Goal: Communication & Community: Ask a question

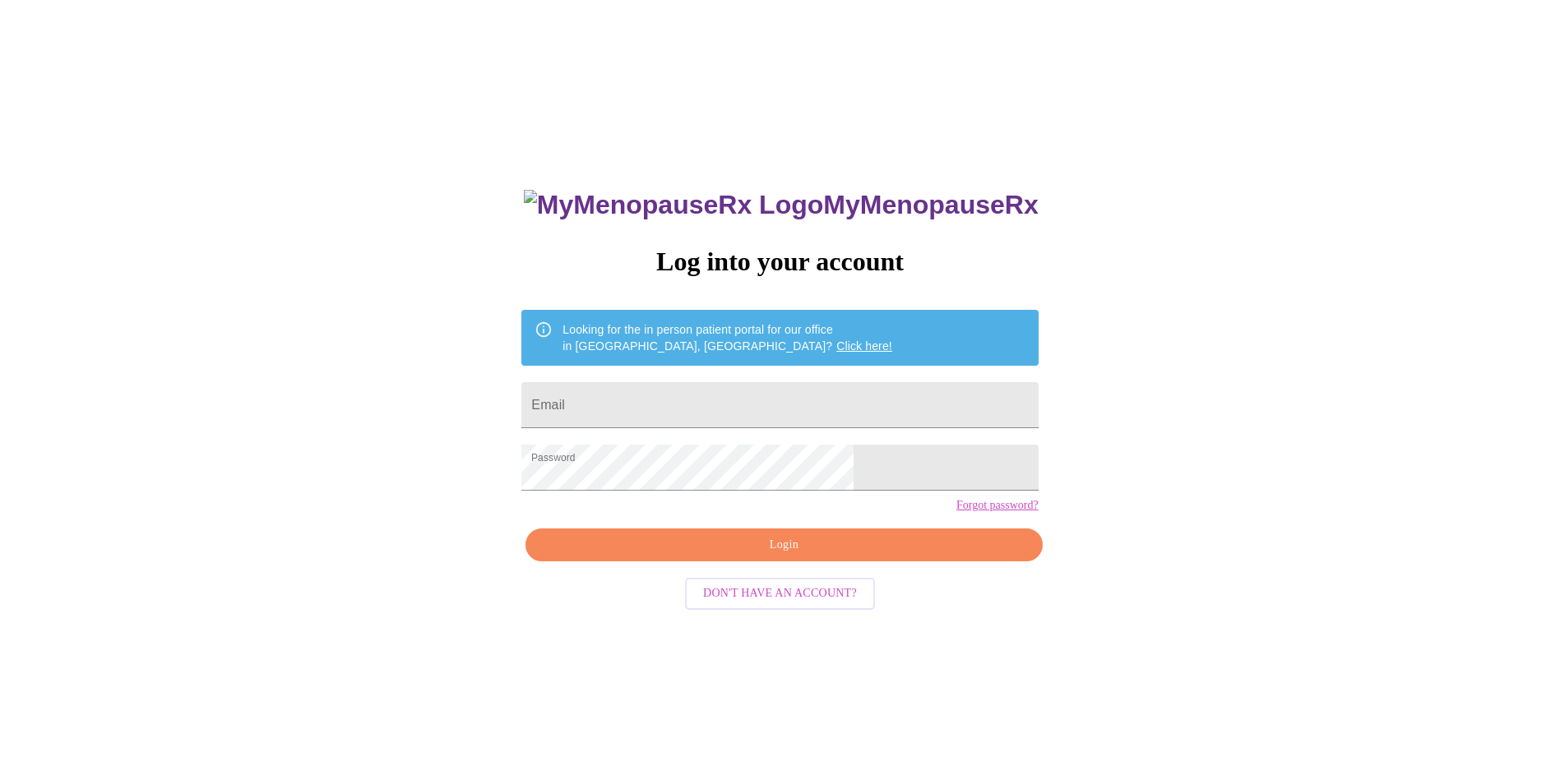
click at [722, 556] on span "Login" at bounding box center [783, 545] width 479 height 21
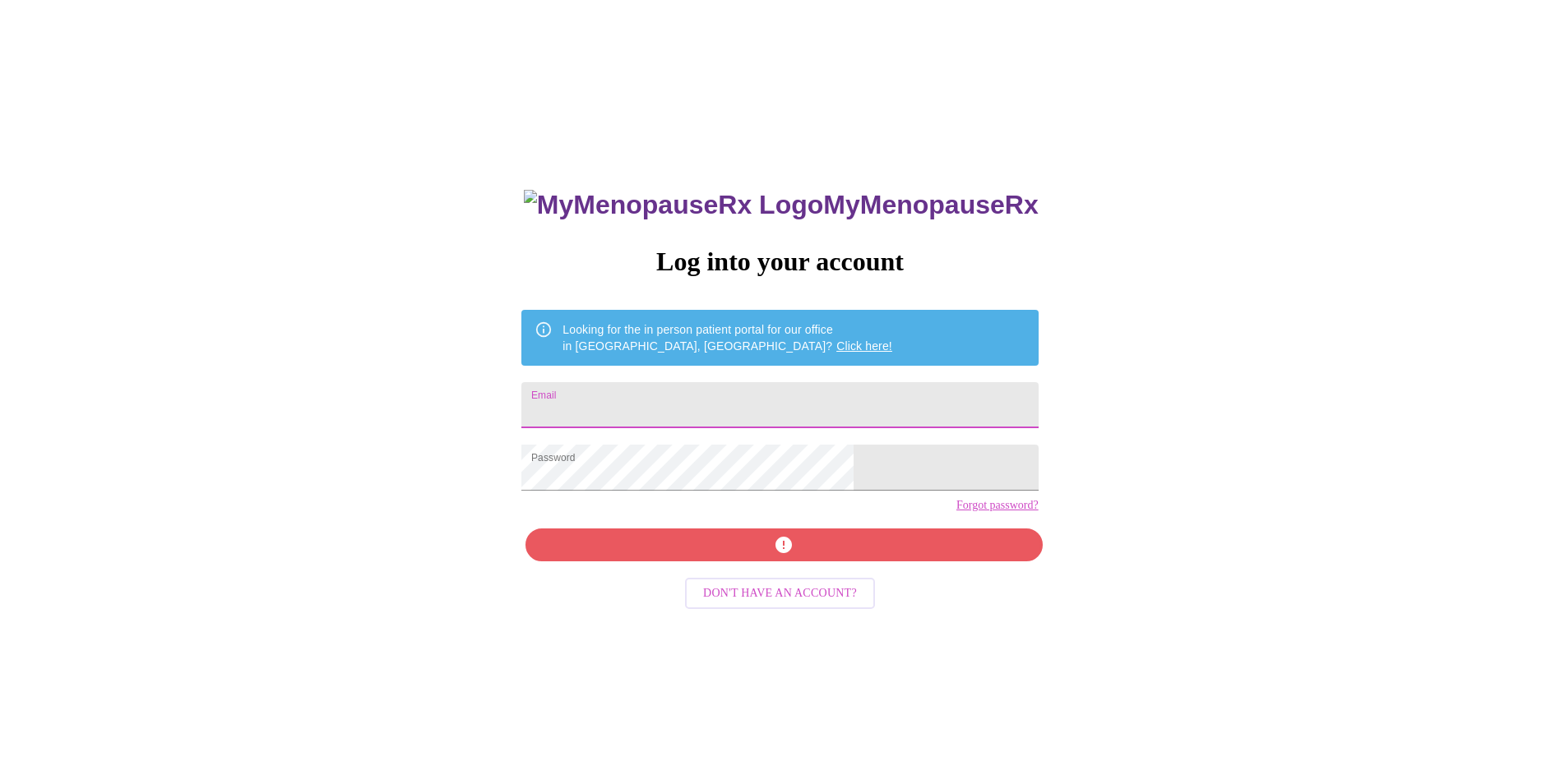
click at [779, 409] on input "Email" at bounding box center [779, 405] width 516 height 46
type input "[EMAIL_ADDRESS][DOMAIN_NAME]"
click at [757, 570] on div "MyMenopauseRx Log into your account Looking for the in person patient portal fo…" at bounding box center [779, 556] width 549 height 784
click at [1088, 599] on div "MyMenopauseRx Log into your account Looking for the in person patient portal fo…" at bounding box center [780, 477] width 1547 height 941
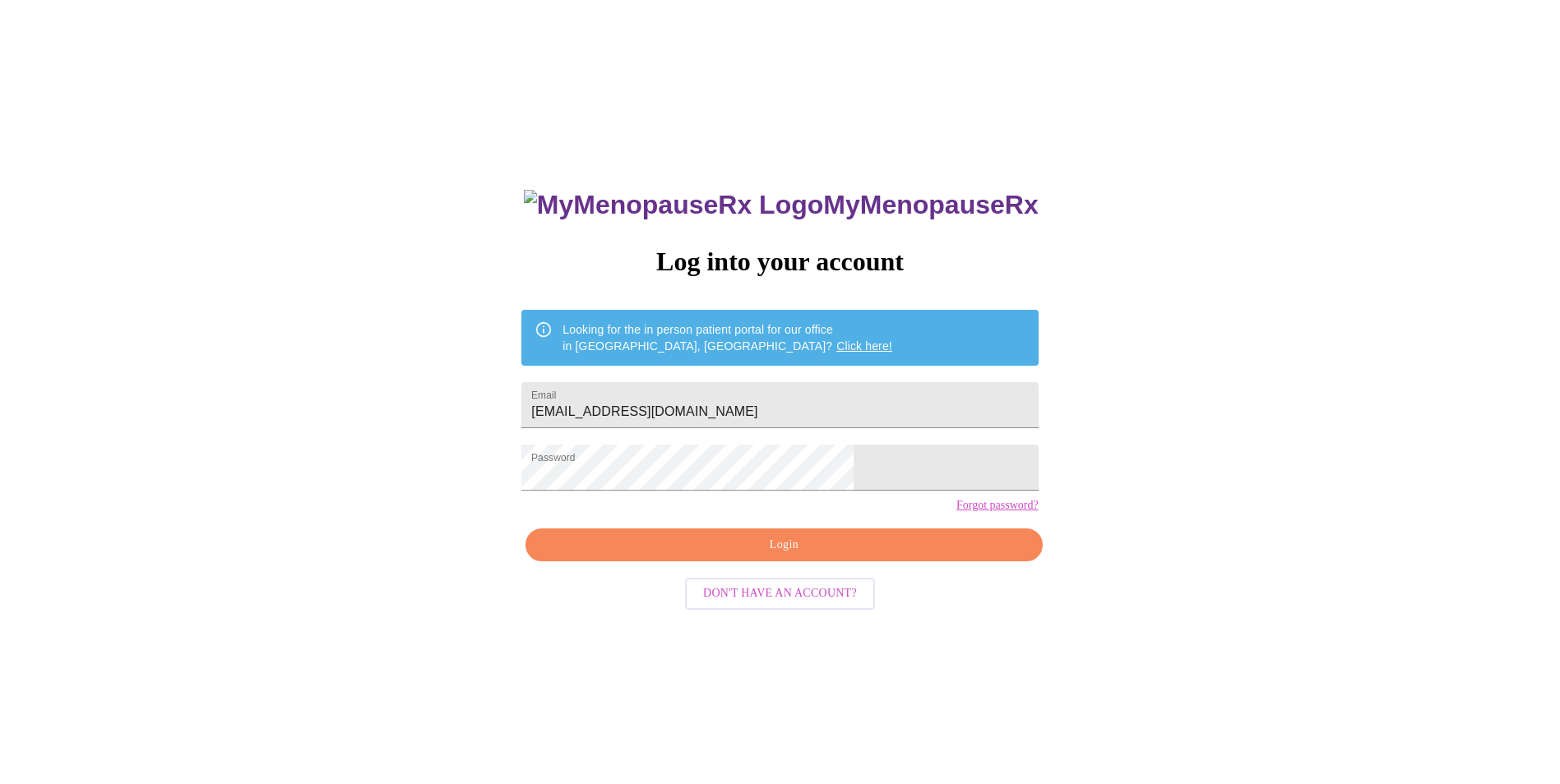
click at [1109, 488] on div "MyMenopauseRx Log into your account Looking for the in person patient portal fo…" at bounding box center [780, 477] width 1547 height 941
click at [789, 556] on span "Login" at bounding box center [783, 545] width 479 height 21
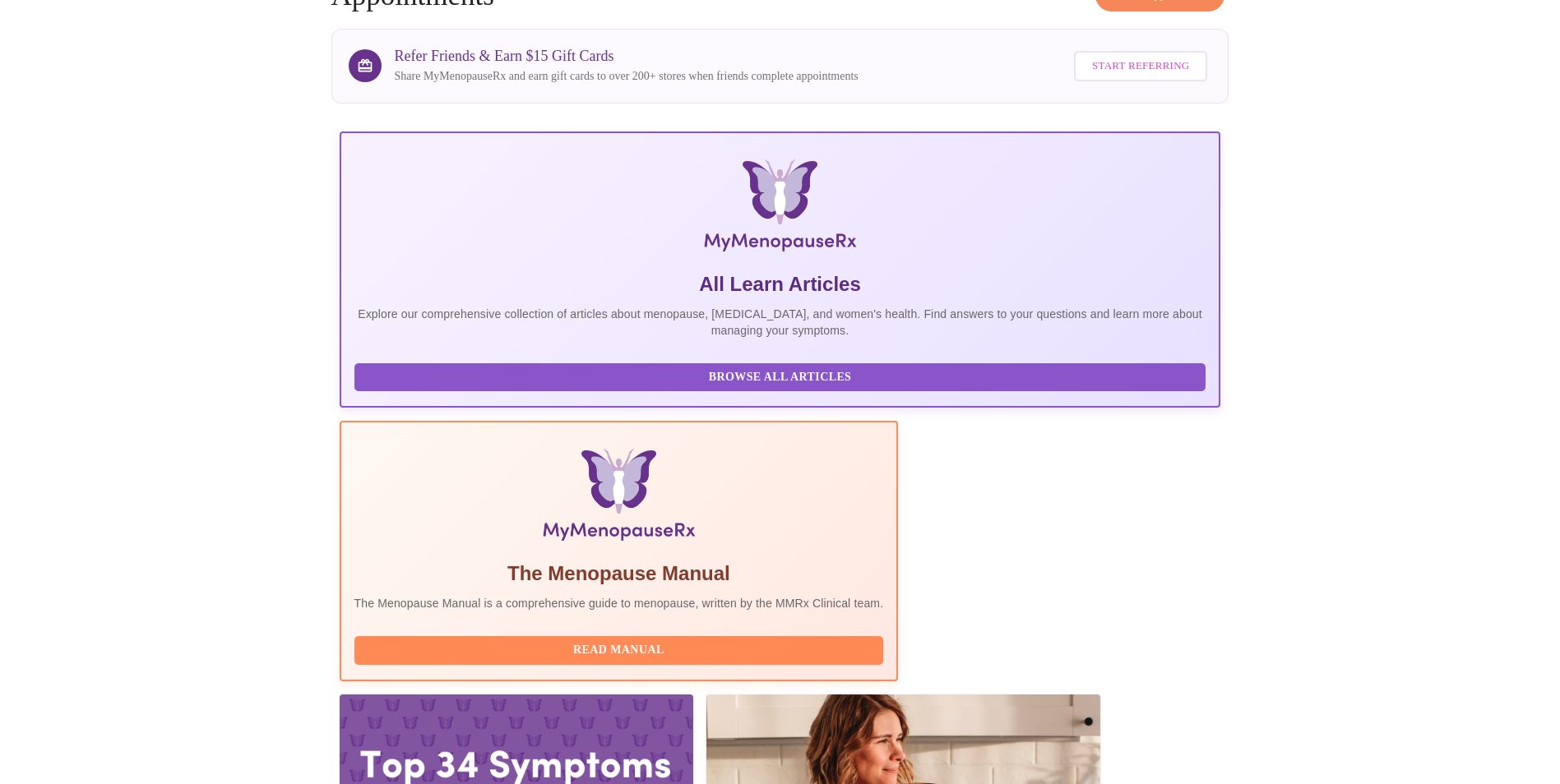
scroll to position [164, 0]
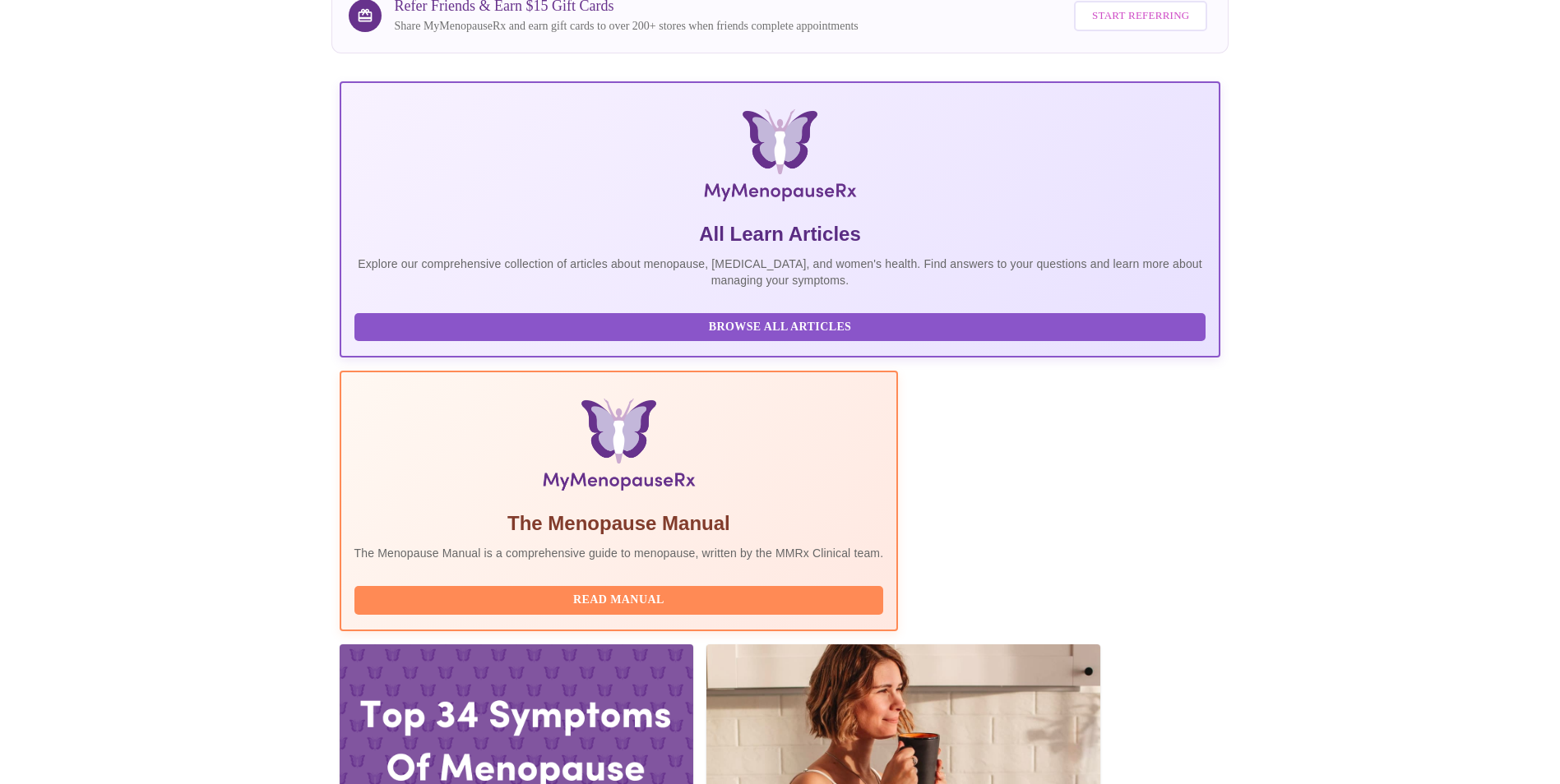
scroll to position [0, 0]
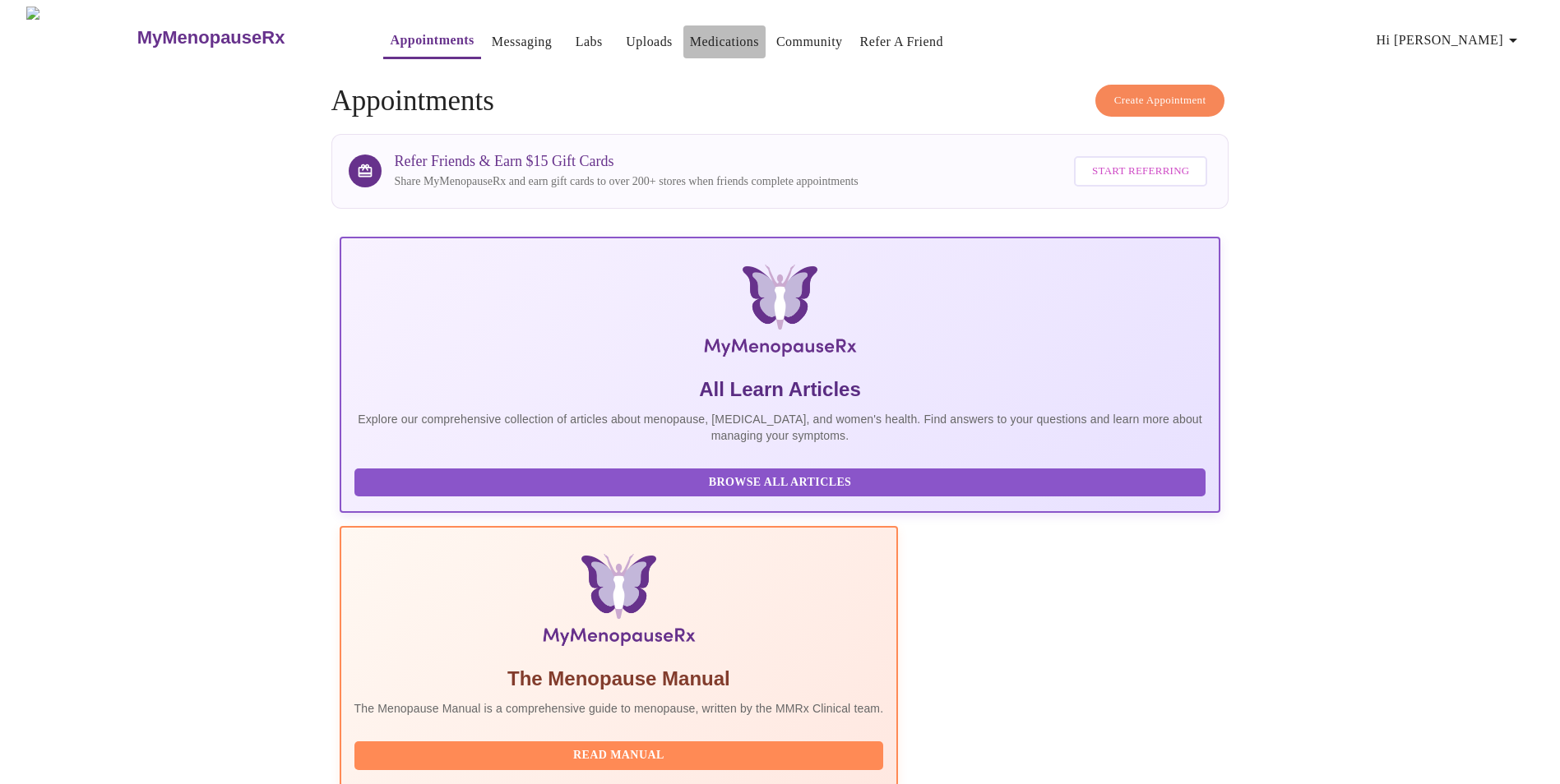
click at [690, 42] on link "Medications" at bounding box center [724, 41] width 69 height 23
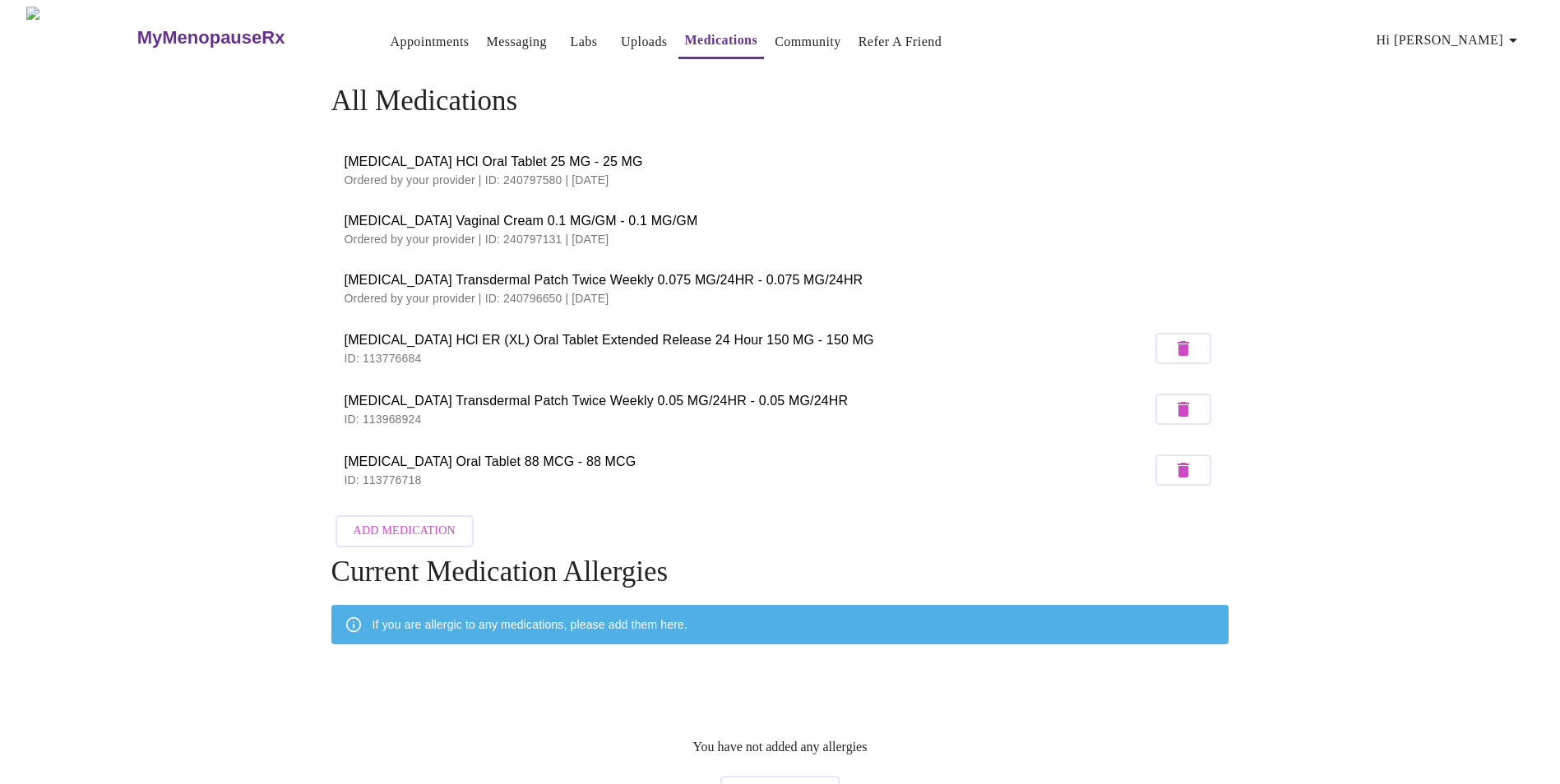
click at [1188, 468] on icon "button" at bounding box center [1183, 470] width 20 height 20
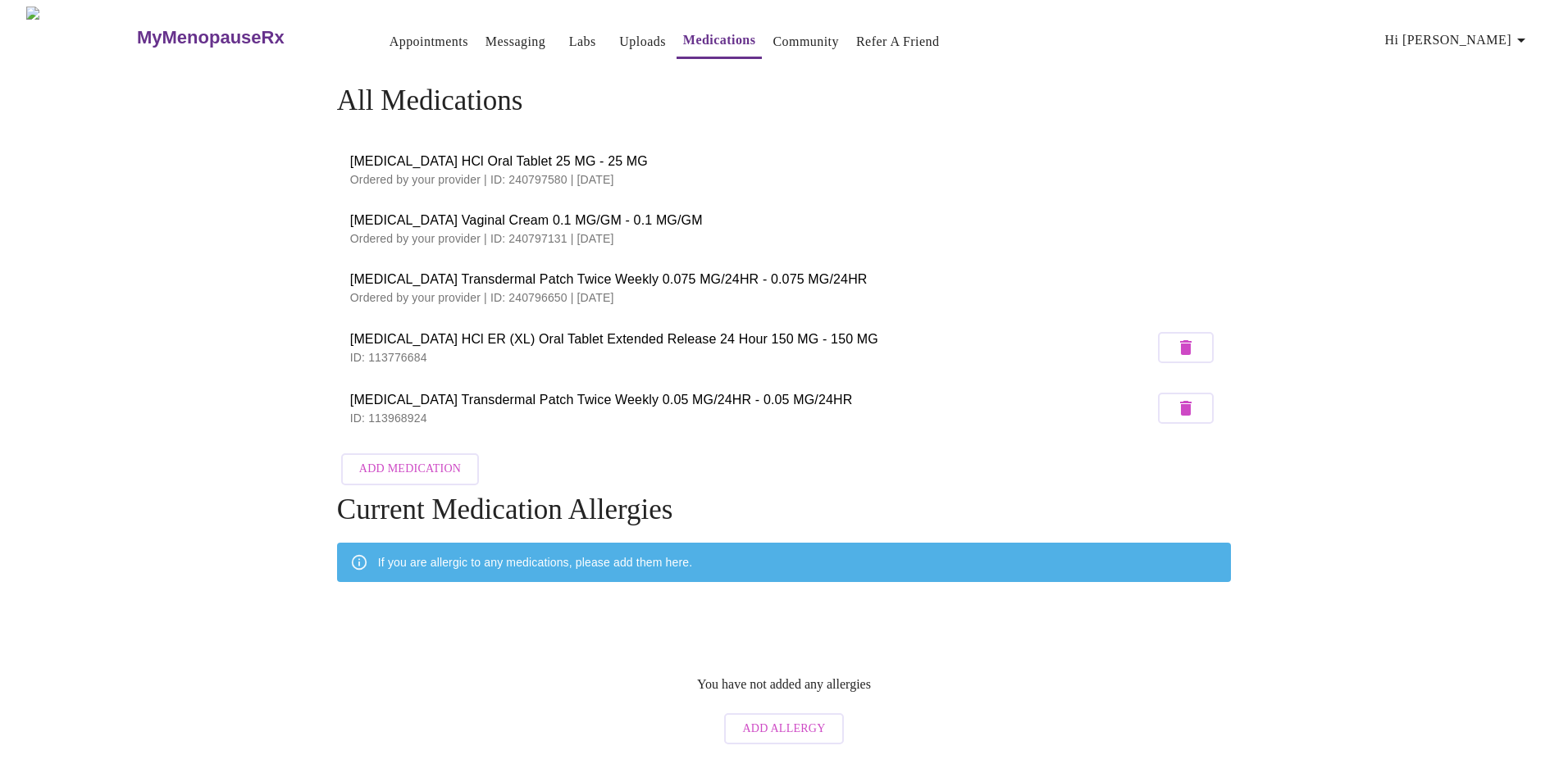
click at [1466, 29] on span "Hi [PERSON_NAME]" at bounding box center [1458, 40] width 146 height 23
click at [1197, 118] on div at bounding box center [784, 391] width 1568 height 782
click at [188, 35] on h3 "MyMenopauseRx" at bounding box center [210, 37] width 148 height 21
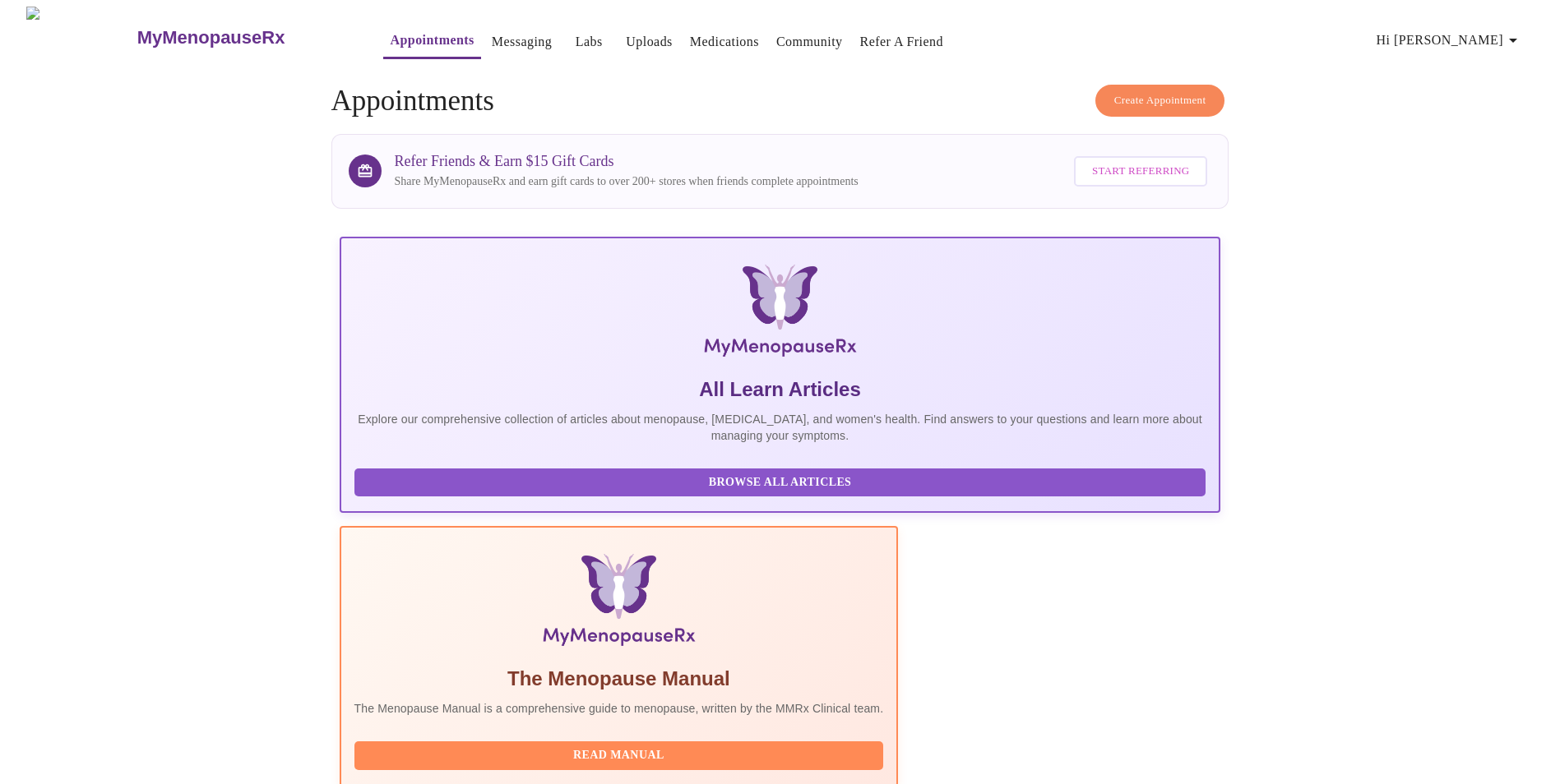
click at [802, 30] on link "Community" at bounding box center [809, 41] width 67 height 23
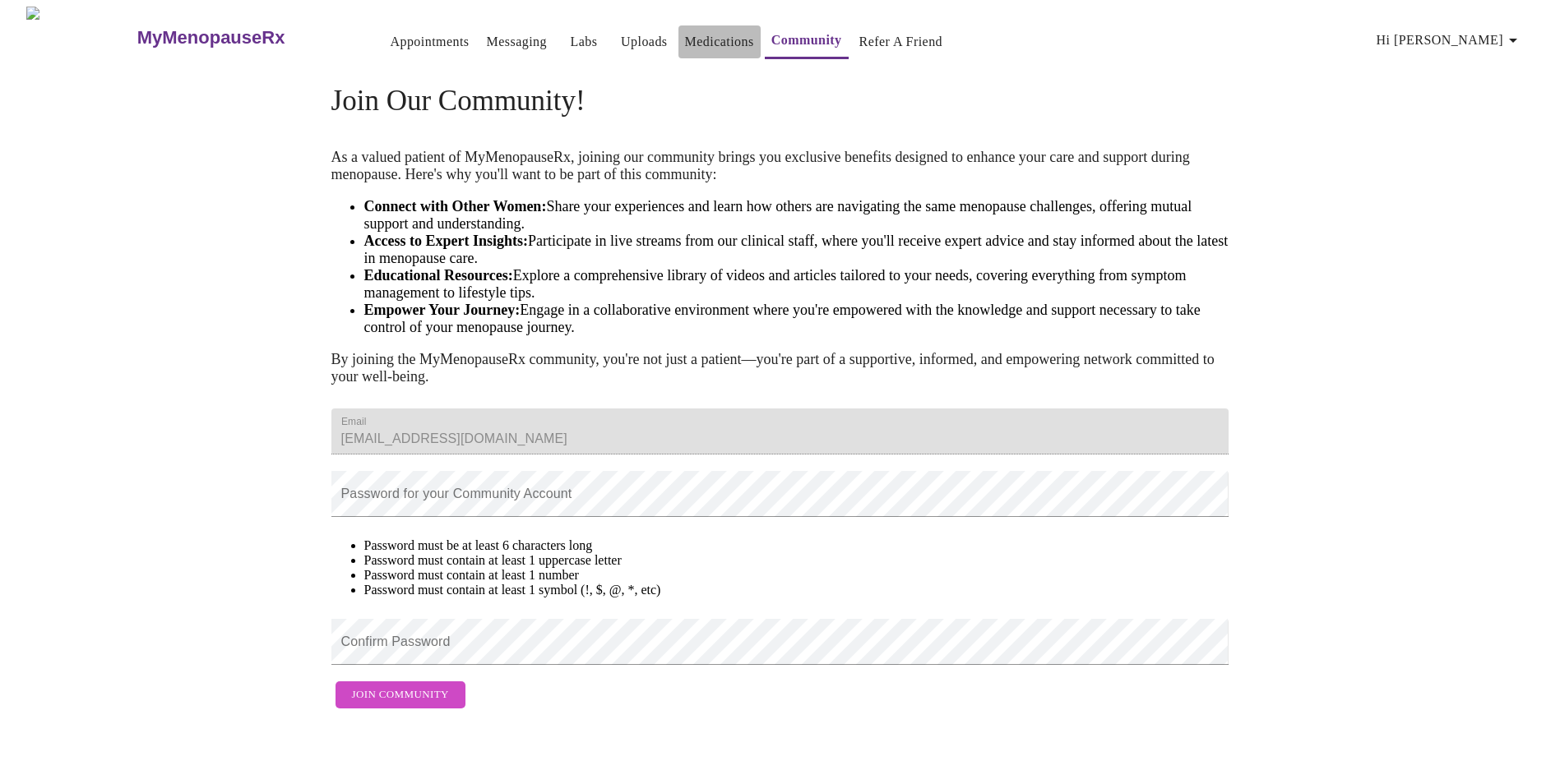
click at [694, 30] on link "Medications" at bounding box center [719, 41] width 69 height 23
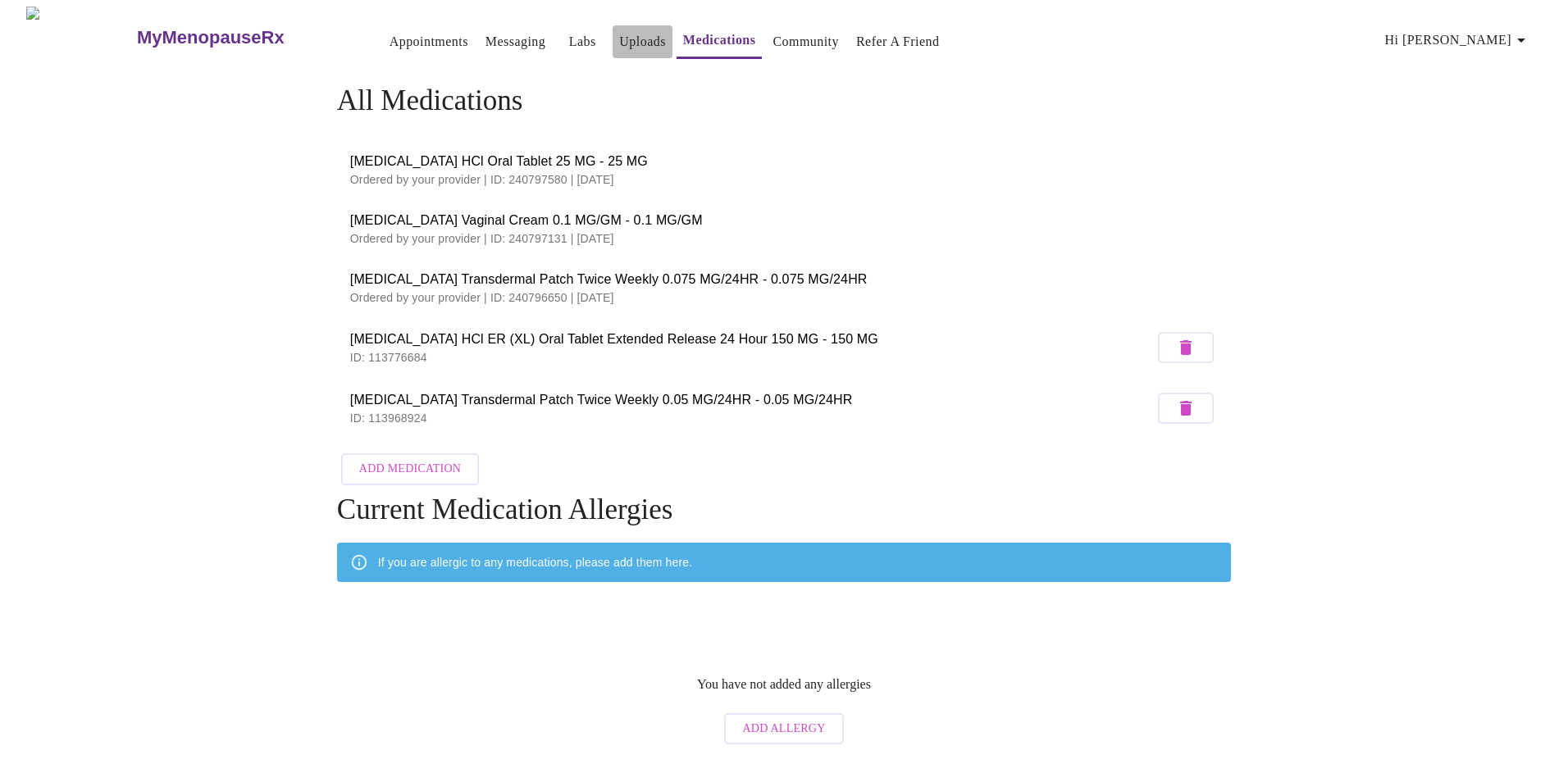
click at [619, 30] on link "Uploads" at bounding box center [642, 41] width 47 height 23
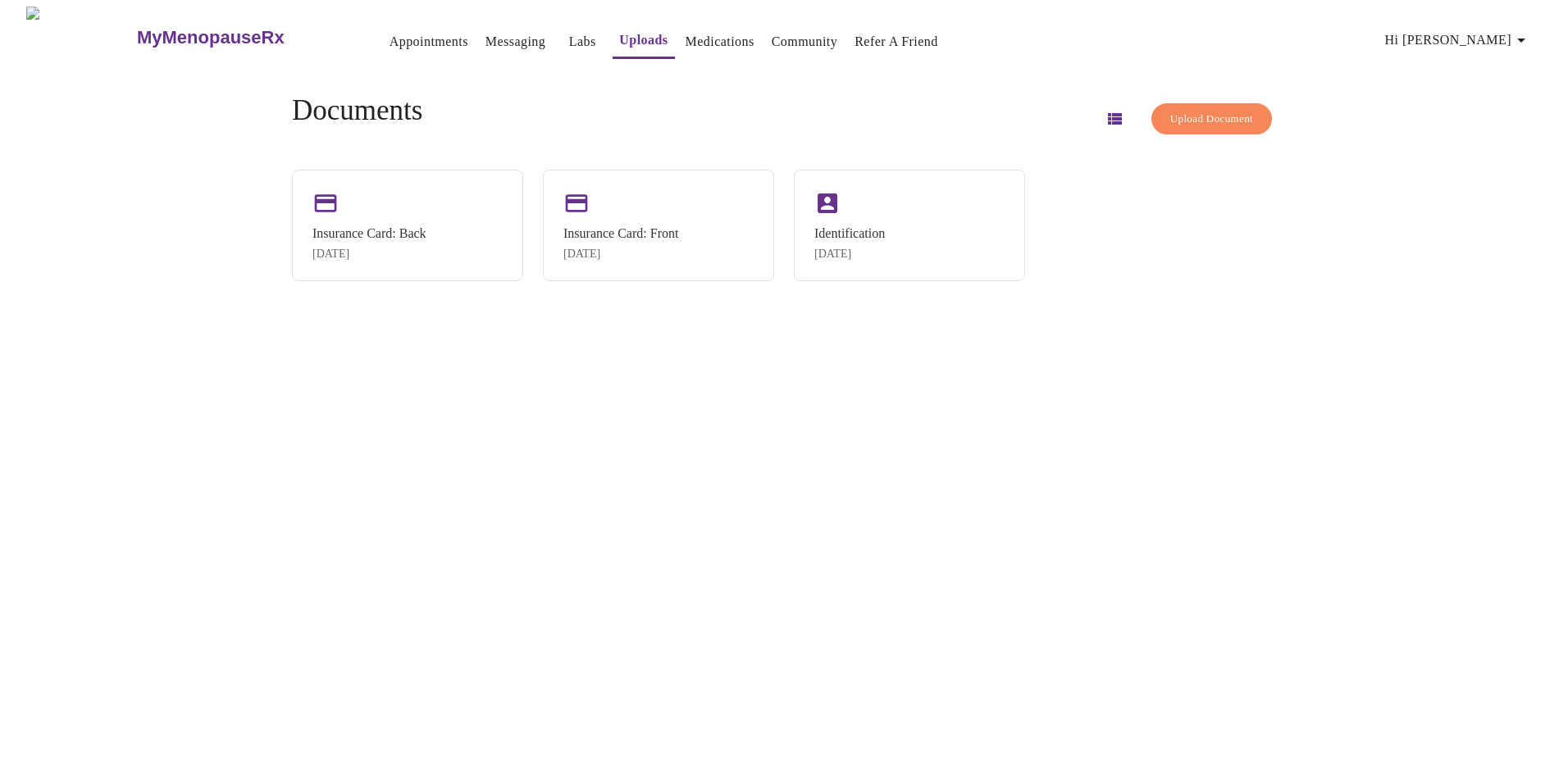
click at [570, 33] on link "Labs" at bounding box center [583, 41] width 27 height 23
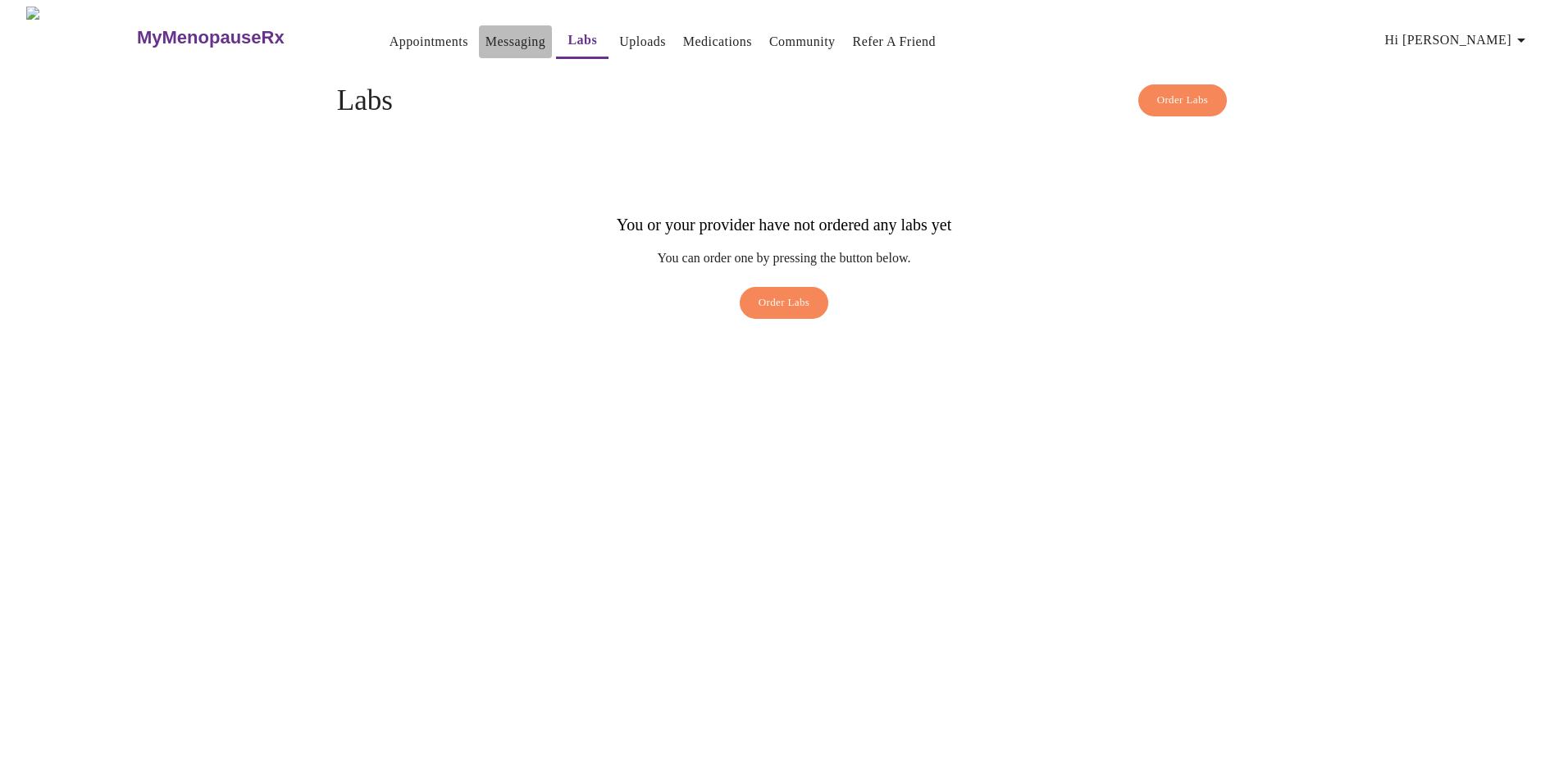
click at [499, 30] on link "Messaging" at bounding box center [516, 41] width 60 height 23
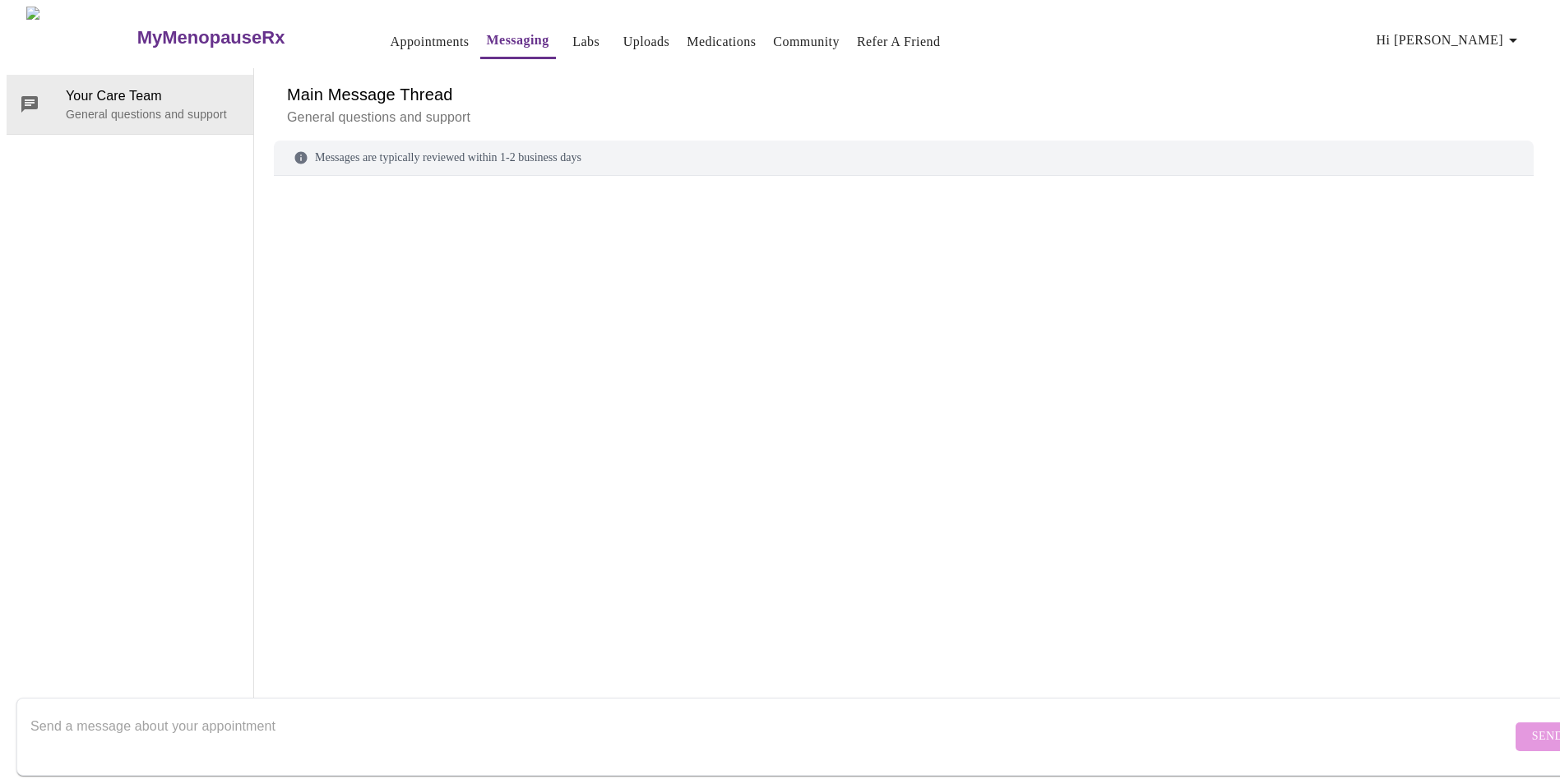
click at [390, 41] on link "Appointments" at bounding box center [429, 41] width 79 height 23
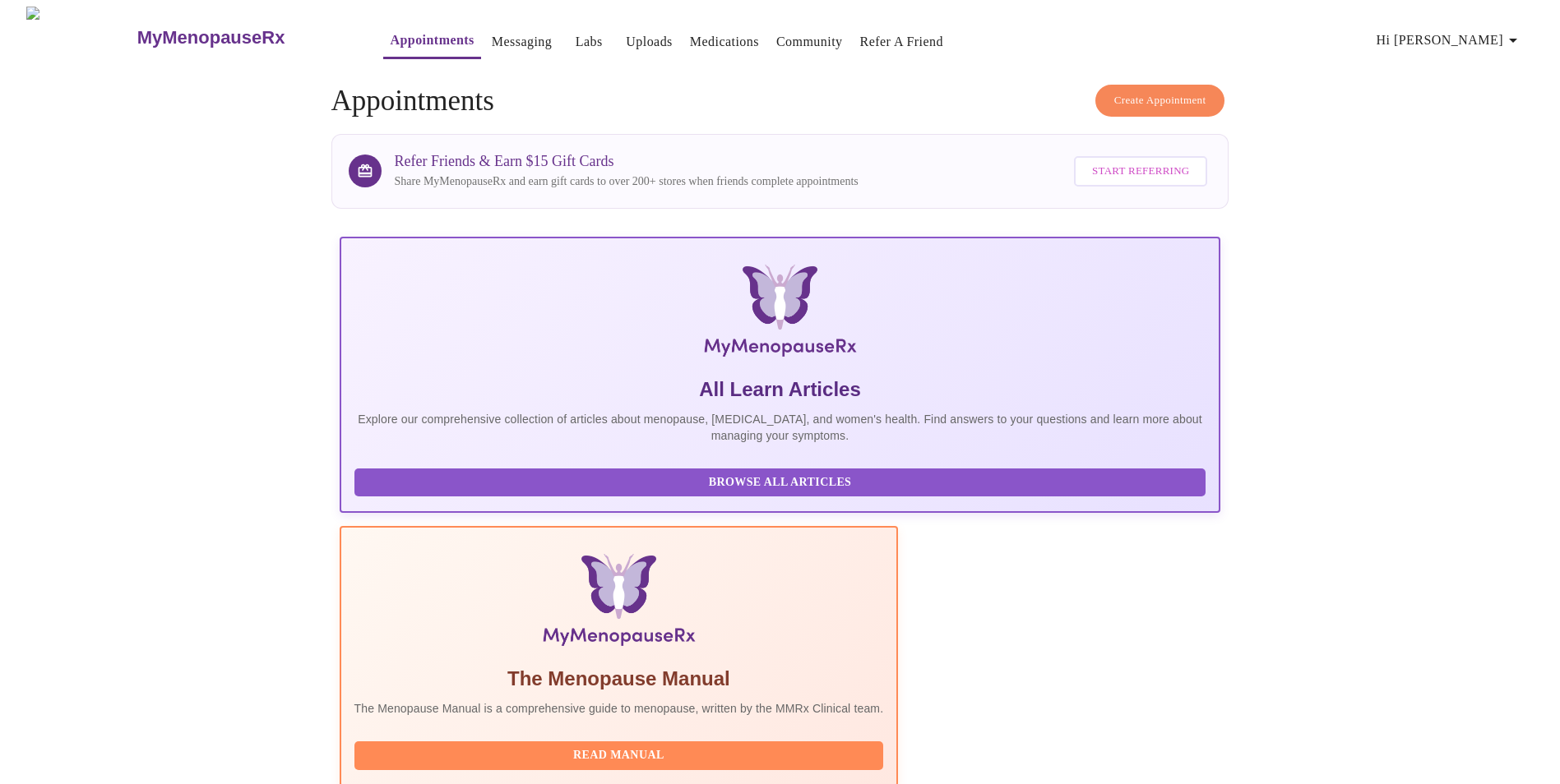
click at [495, 363] on div "All Learn Articles Explore our comprehensive collection of articles about menop…" at bounding box center [780, 437] width 878 height 149
click at [475, 487] on span "Browse All Articles" at bounding box center [780, 483] width 819 height 21
click at [492, 38] on link "Messaging" at bounding box center [522, 41] width 60 height 23
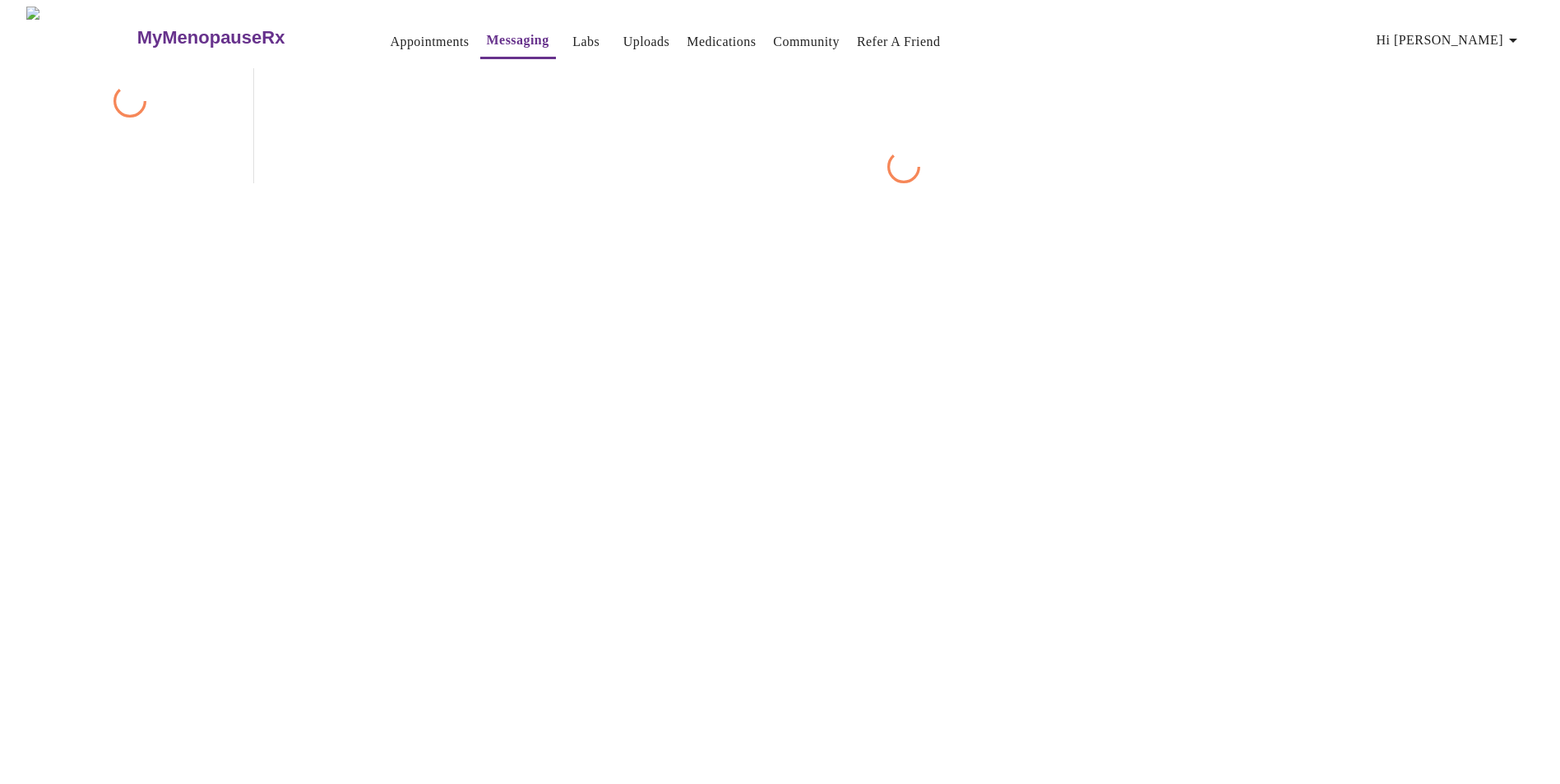
scroll to position [62, 0]
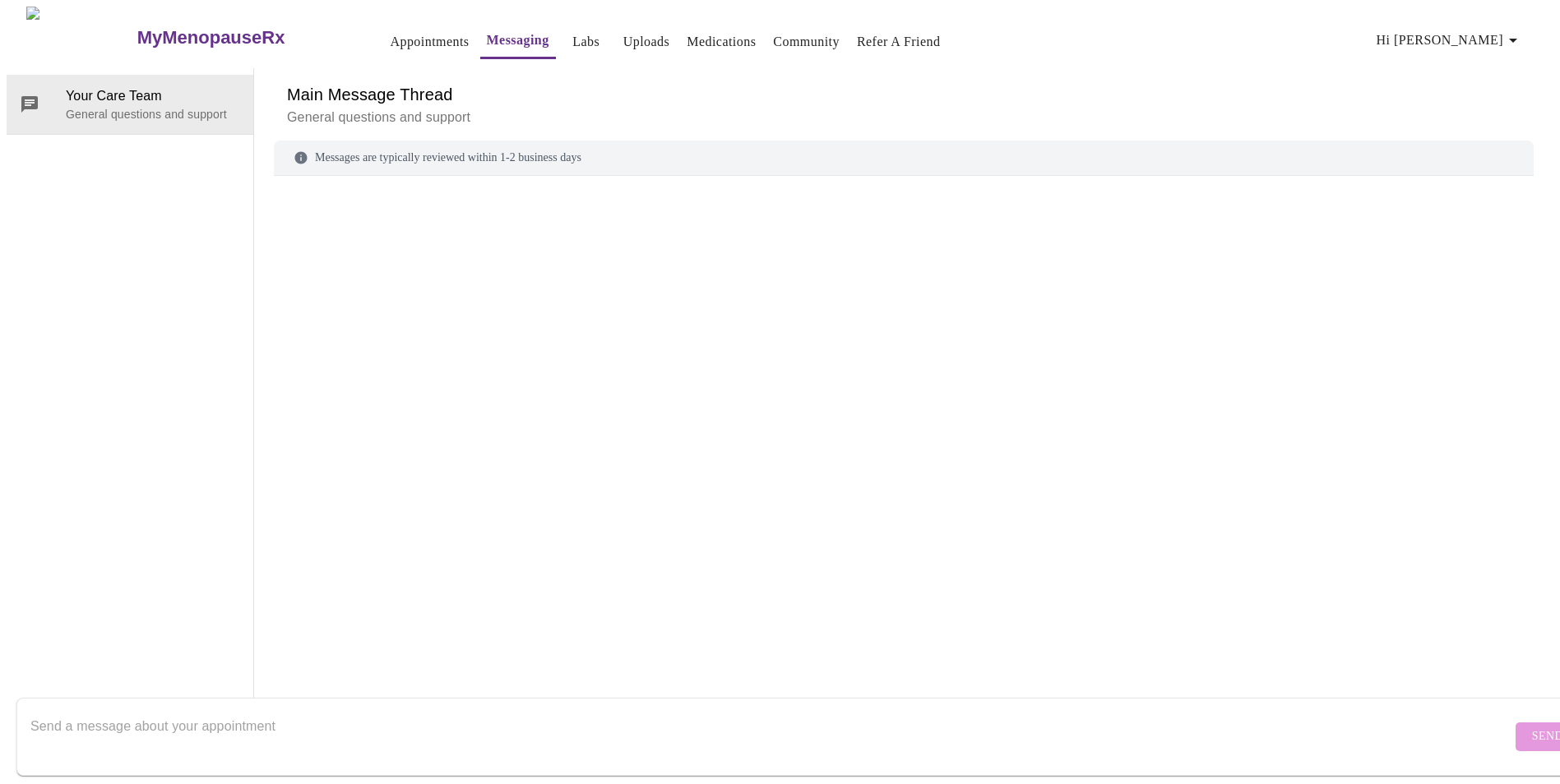
click at [217, 711] on textarea "Send a message about your appointment" at bounding box center [770, 736] width 1481 height 53
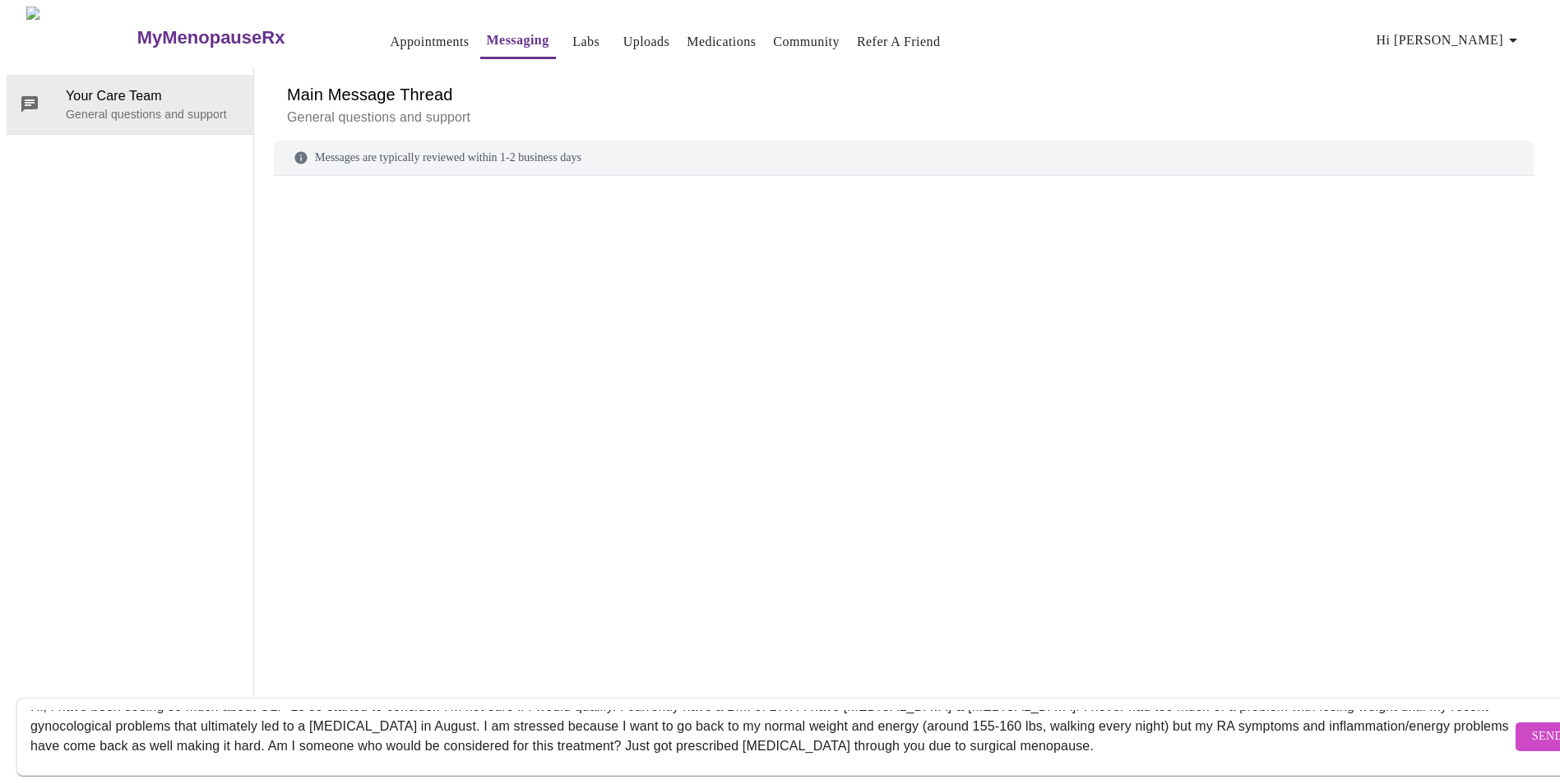
scroll to position [70, 0]
type textarea "Hi, I have been seeing so much about GLP-1s so started to consider. I'm not sur…"
click at [1532, 730] on span "Send" at bounding box center [1547, 737] width 31 height 21
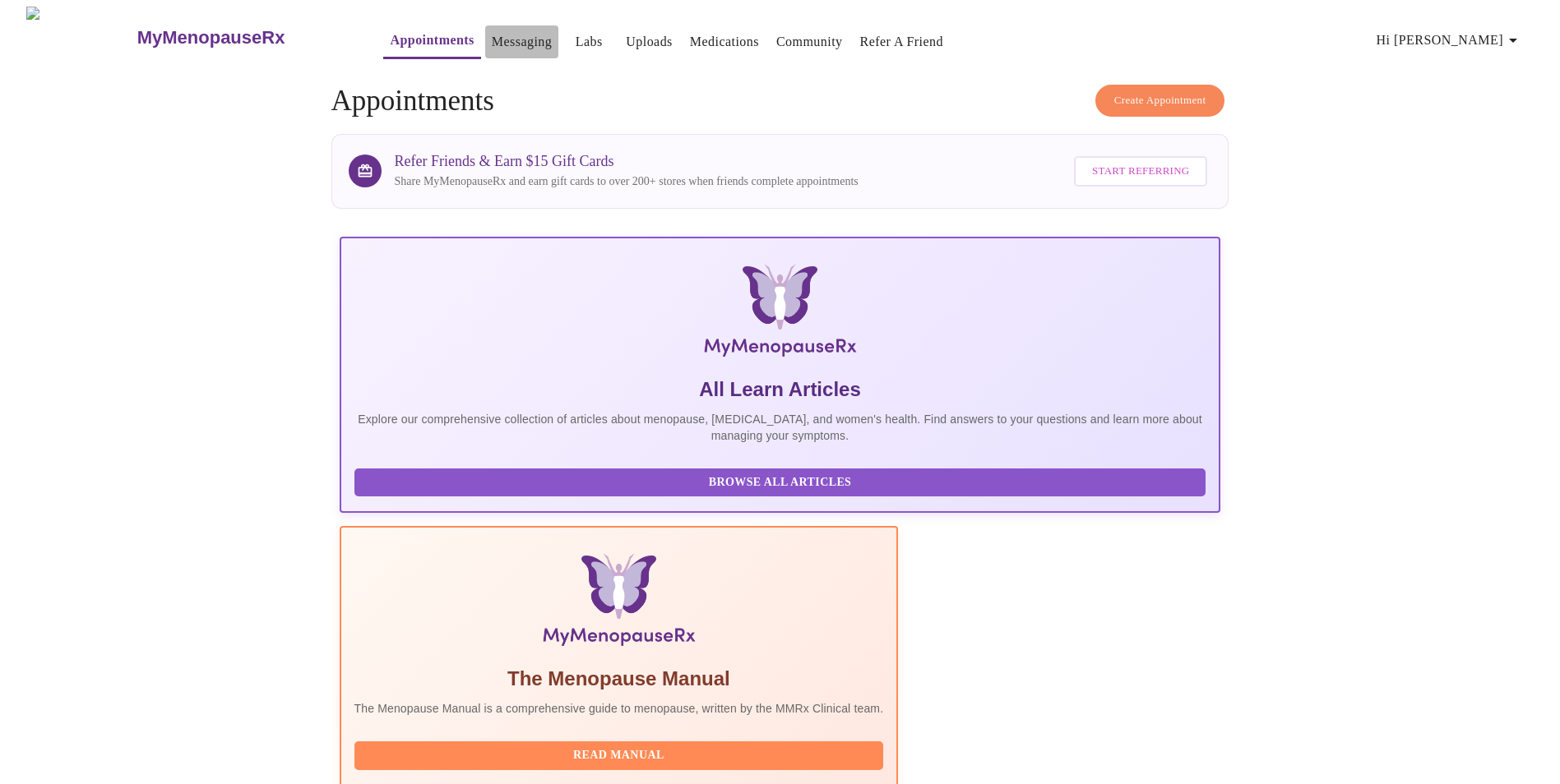
click at [492, 39] on link "Messaging" at bounding box center [522, 41] width 60 height 23
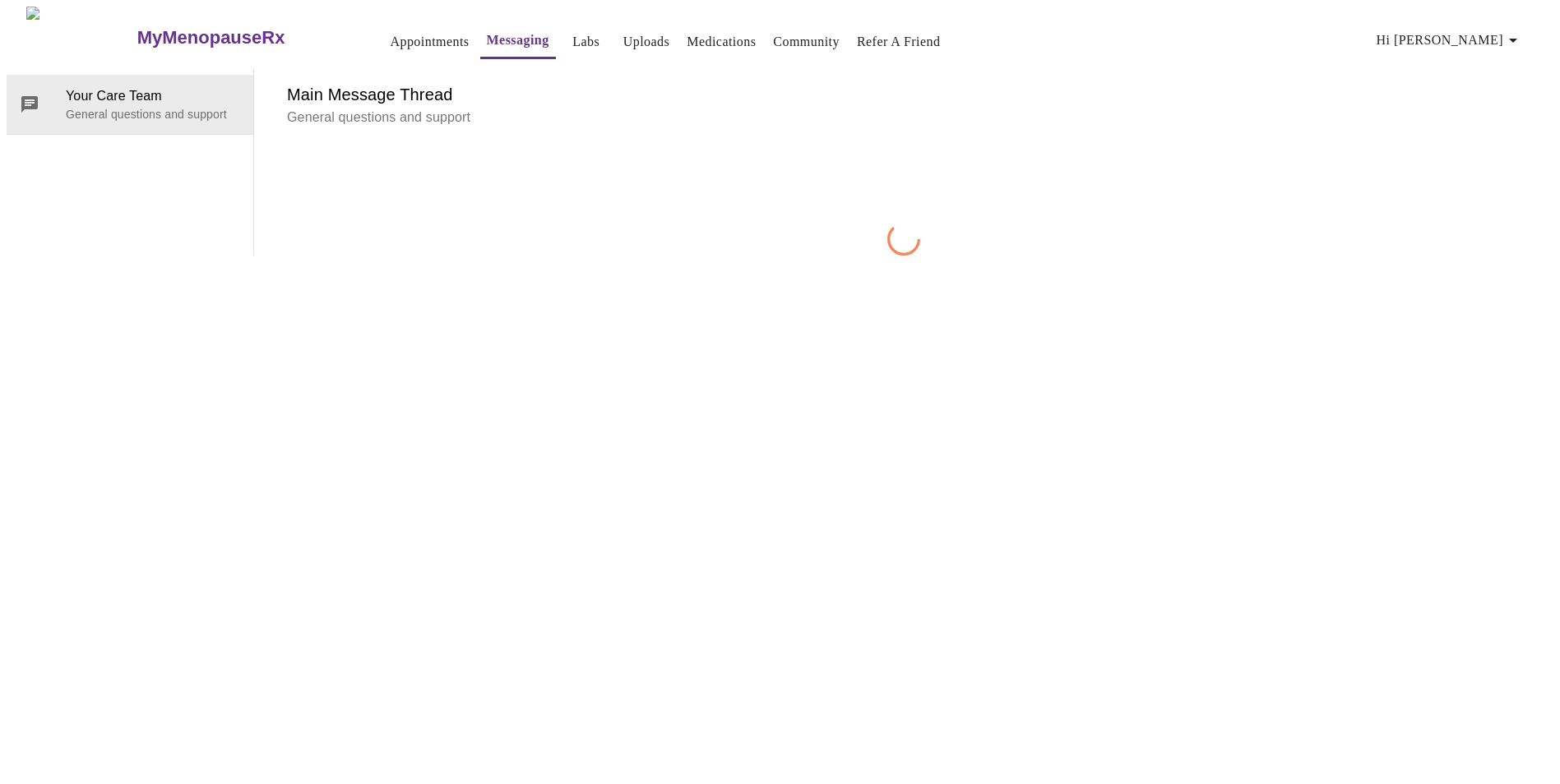
scroll to position [62, 0]
